Goal: Task Accomplishment & Management: Manage account settings

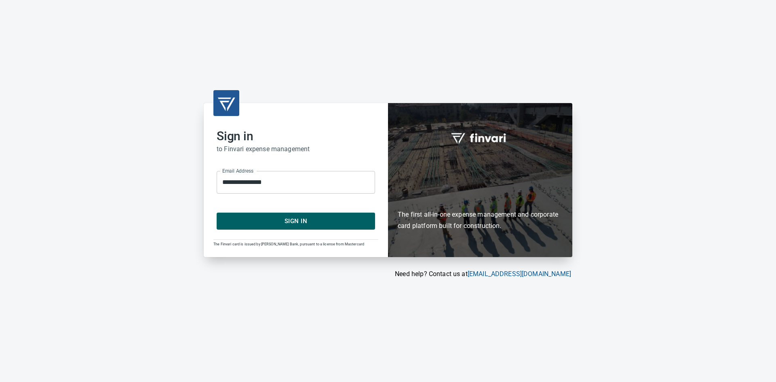
click at [285, 227] on button "Sign In" at bounding box center [296, 221] width 159 height 17
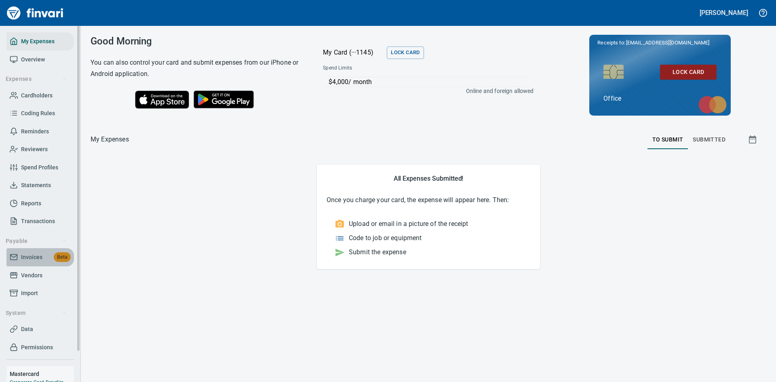
click at [27, 258] on span "Invoices" at bounding box center [31, 257] width 21 height 10
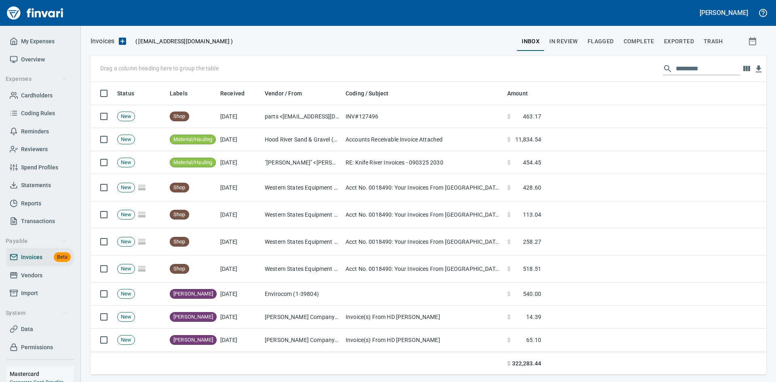
scroll to position [287, 664]
click at [685, 68] on input "text" at bounding box center [708, 68] width 65 height 13
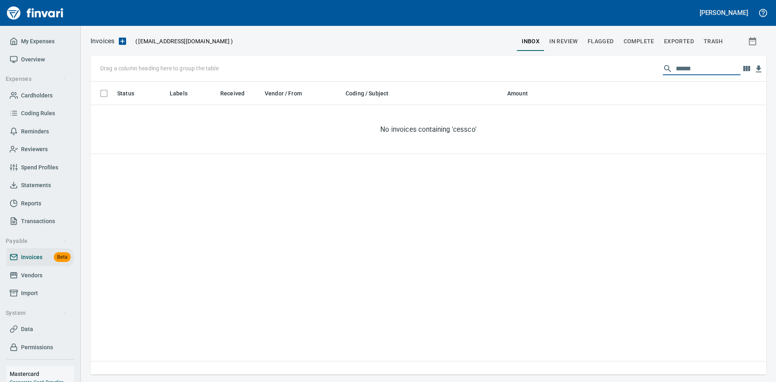
type input "******"
click at [573, 38] on span "In Review" at bounding box center [564, 41] width 29 height 10
click at [596, 40] on span "Flagged" at bounding box center [601, 41] width 26 height 10
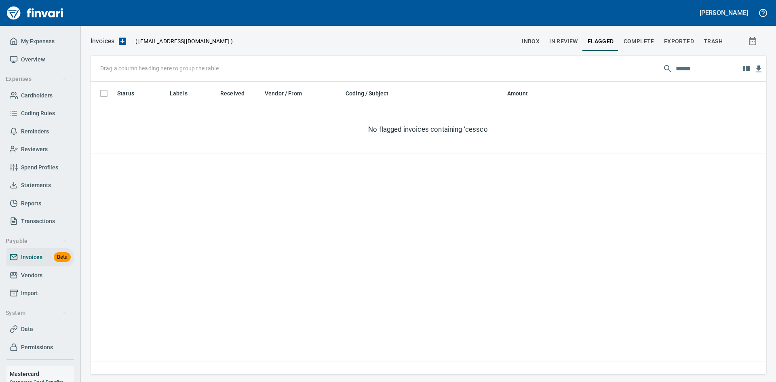
click at [638, 41] on span "Complete" at bounding box center [639, 41] width 31 height 10
click at [671, 38] on span "Exported" at bounding box center [679, 41] width 30 height 10
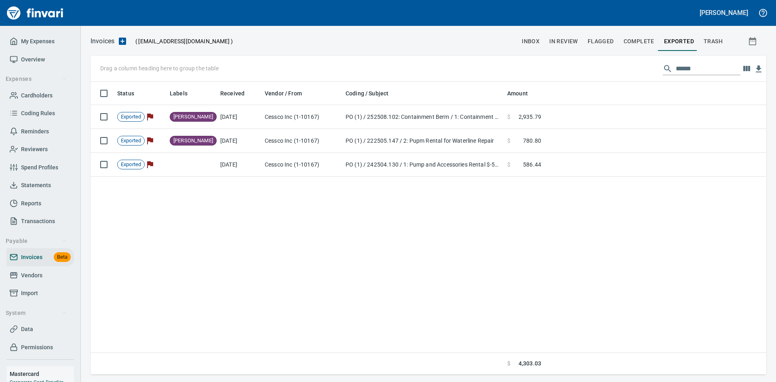
scroll to position [1, 1]
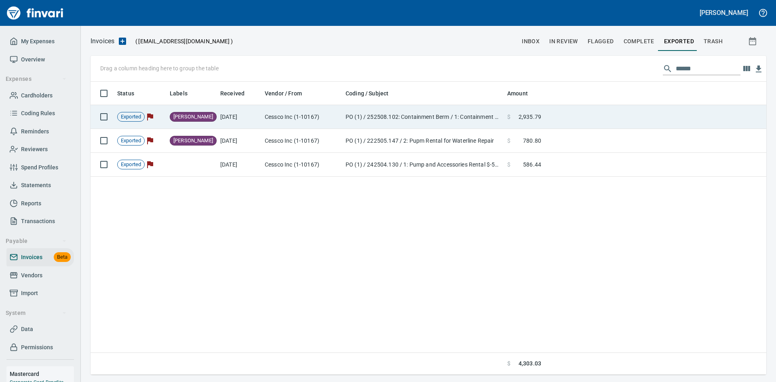
click at [316, 115] on td "Cessco Inc (1-10167)" at bounding box center [302, 117] width 81 height 24
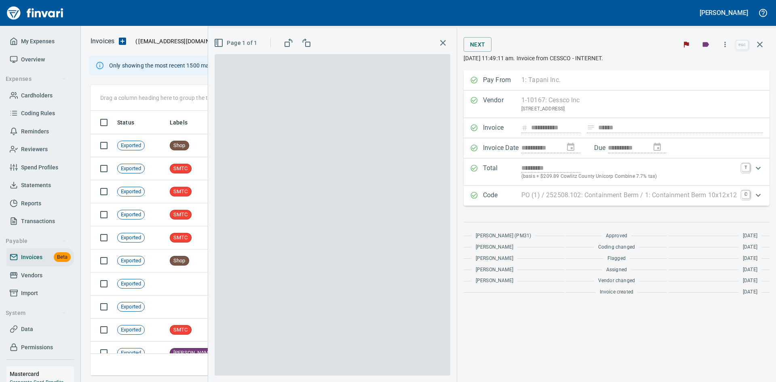
scroll to position [259, 664]
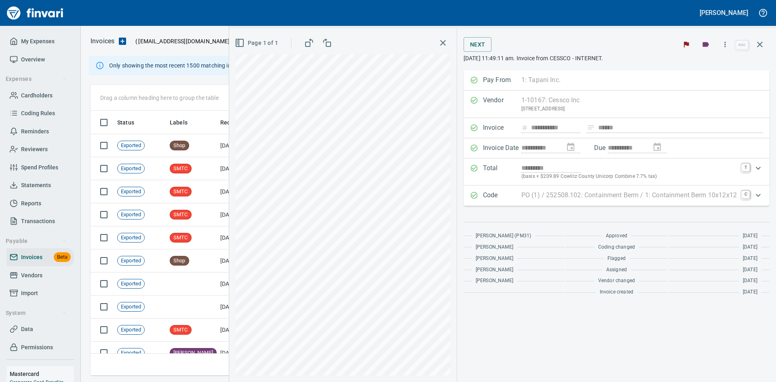
click at [440, 42] on icon "button" at bounding box center [443, 43] width 10 height 10
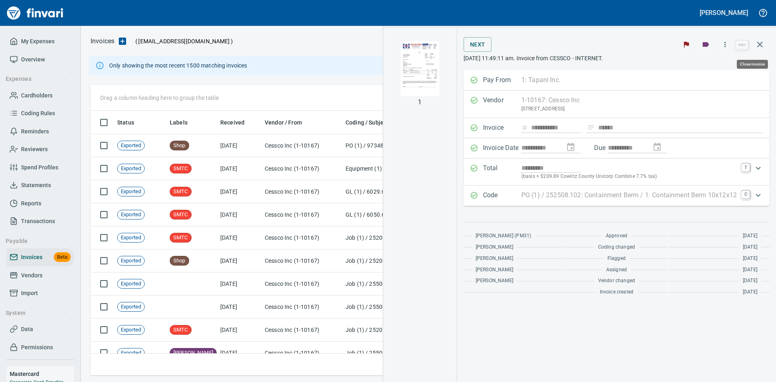
click at [760, 42] on icon "button" at bounding box center [760, 45] width 10 height 10
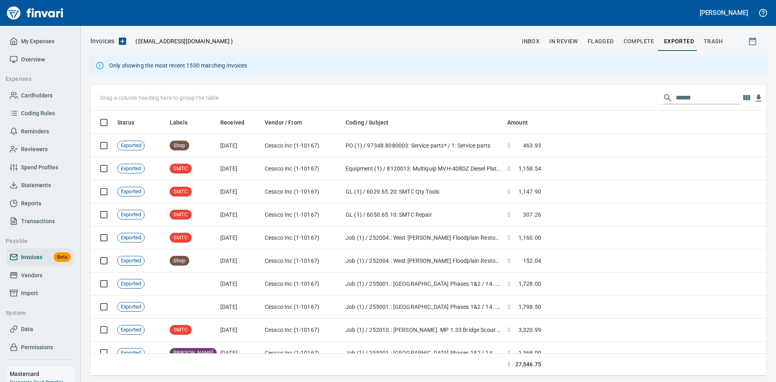
scroll to position [259, 664]
